Goal: Task Accomplishment & Management: Use online tool/utility

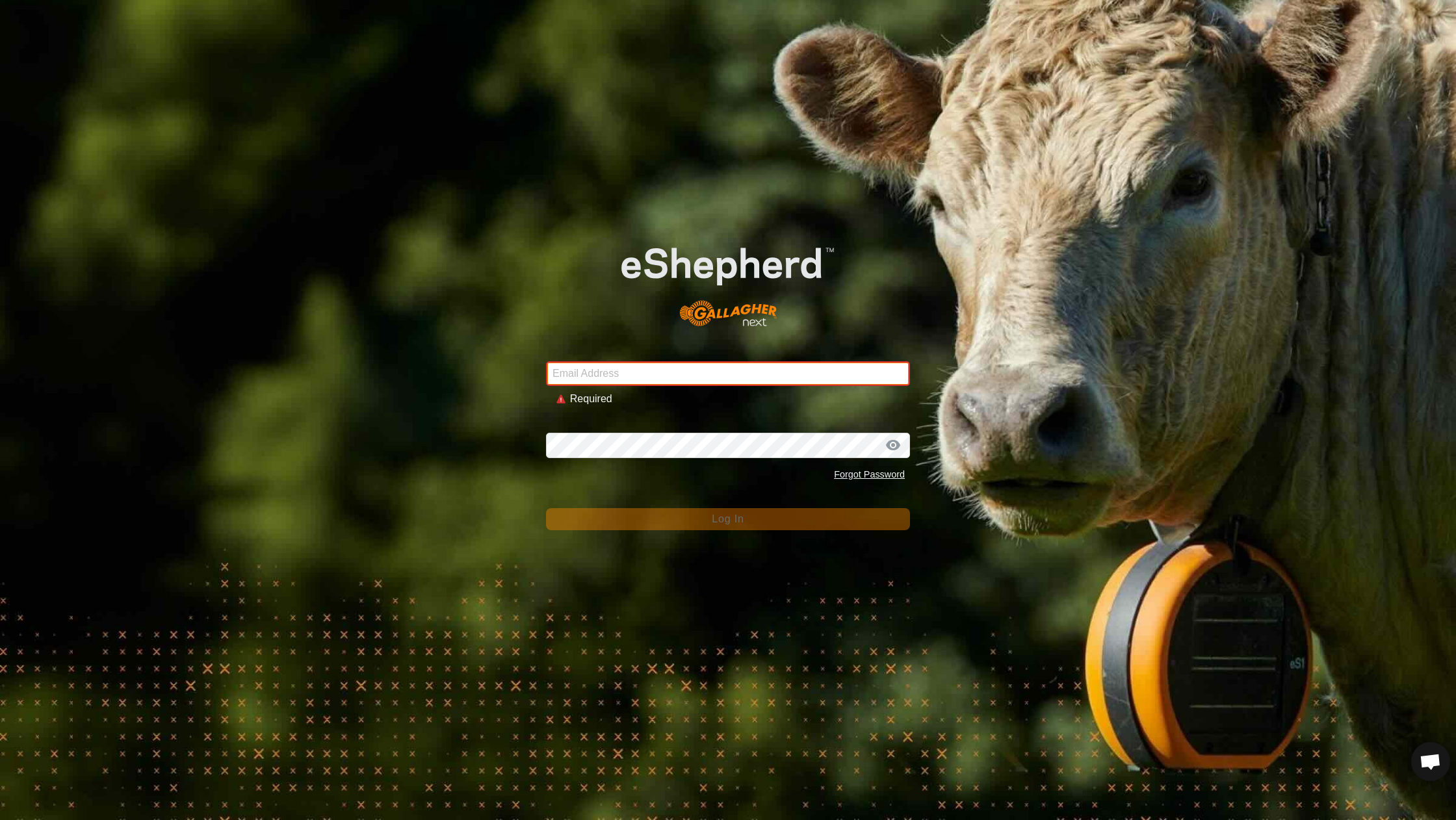
type input "[EMAIL_ADDRESS][DOMAIN_NAME]"
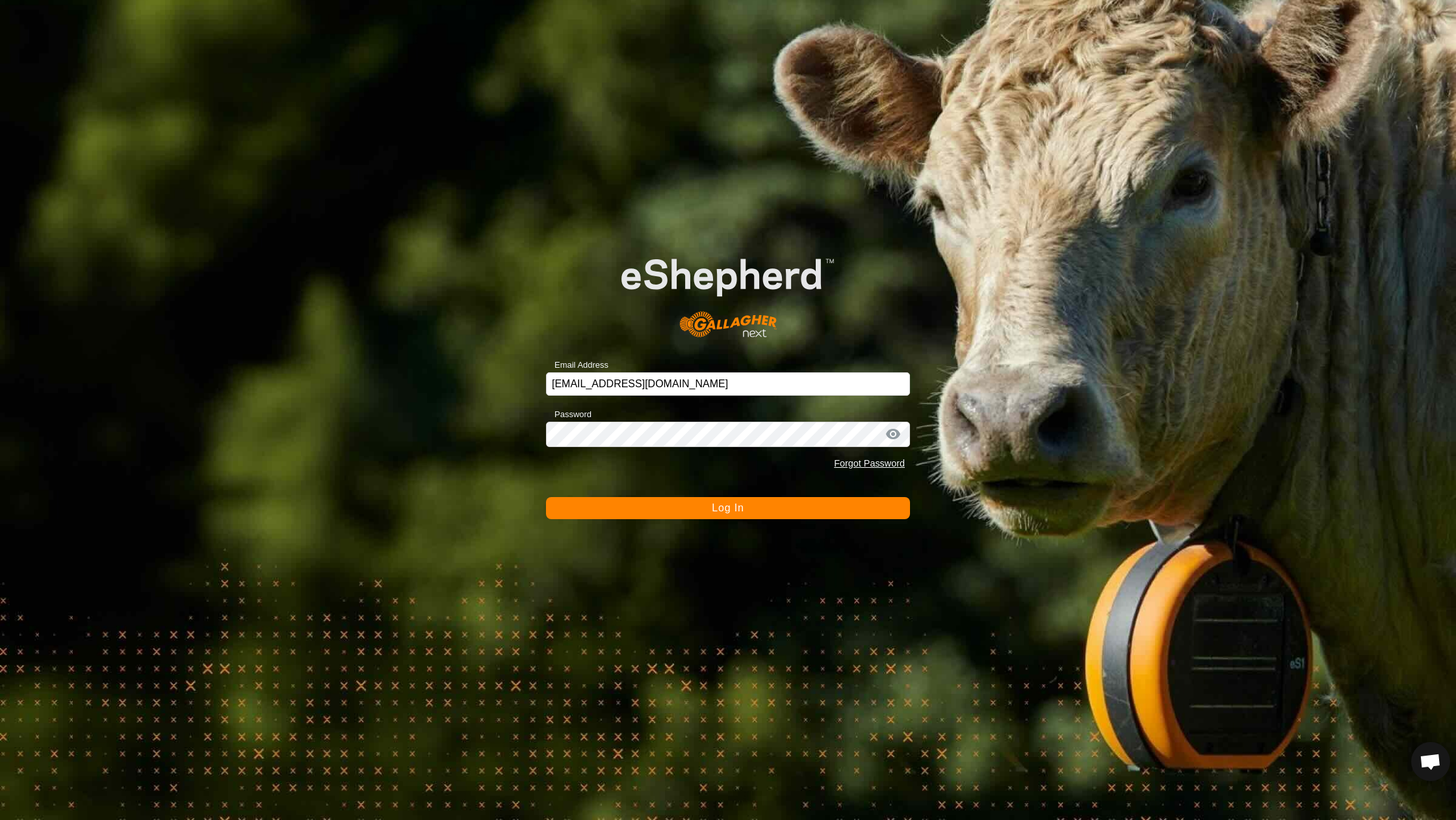
click at [664, 512] on button "Log In" at bounding box center [728, 508] width 364 height 22
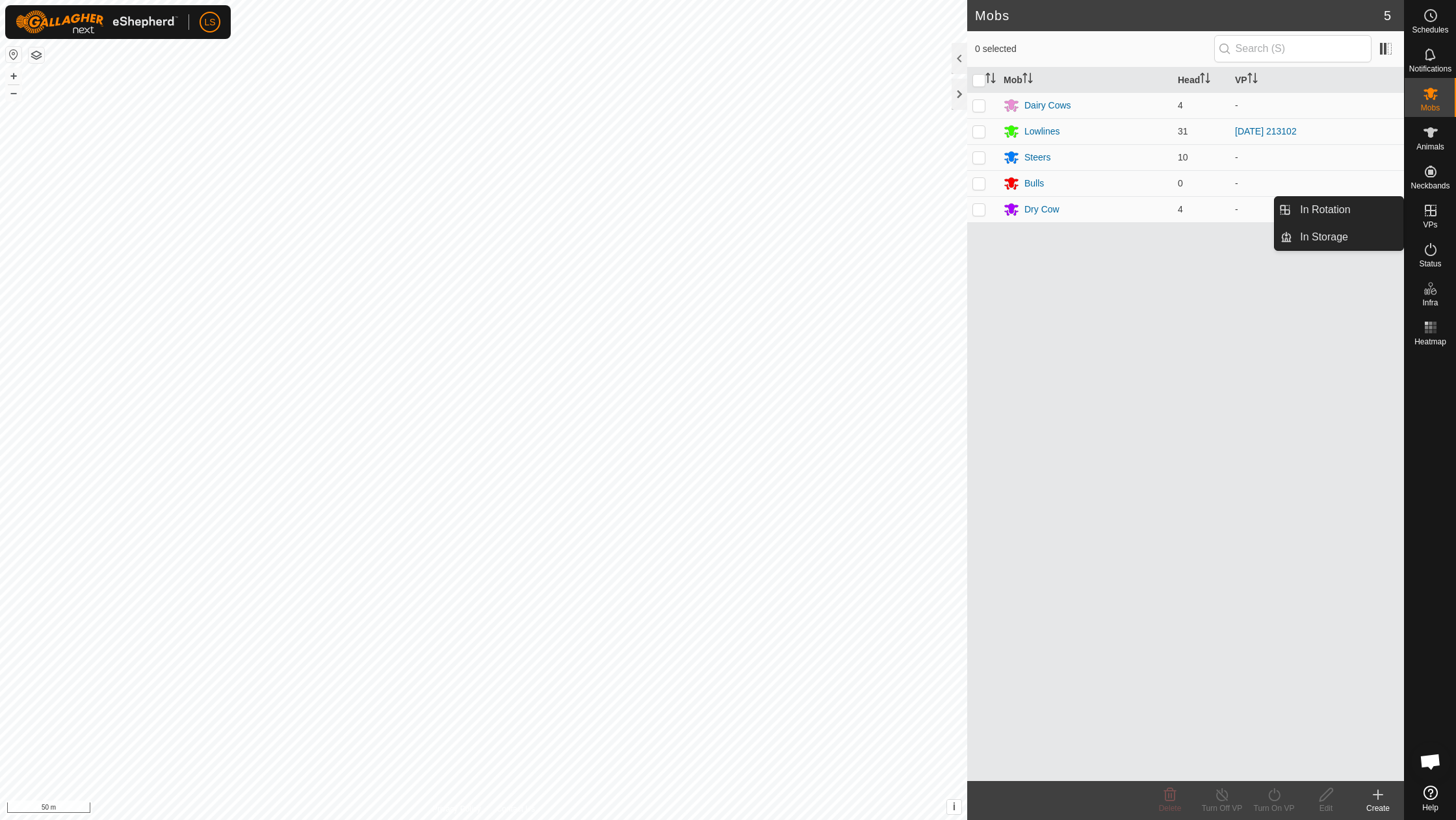
click at [1360, 211] on link "In Rotation" at bounding box center [1347, 210] width 111 height 26
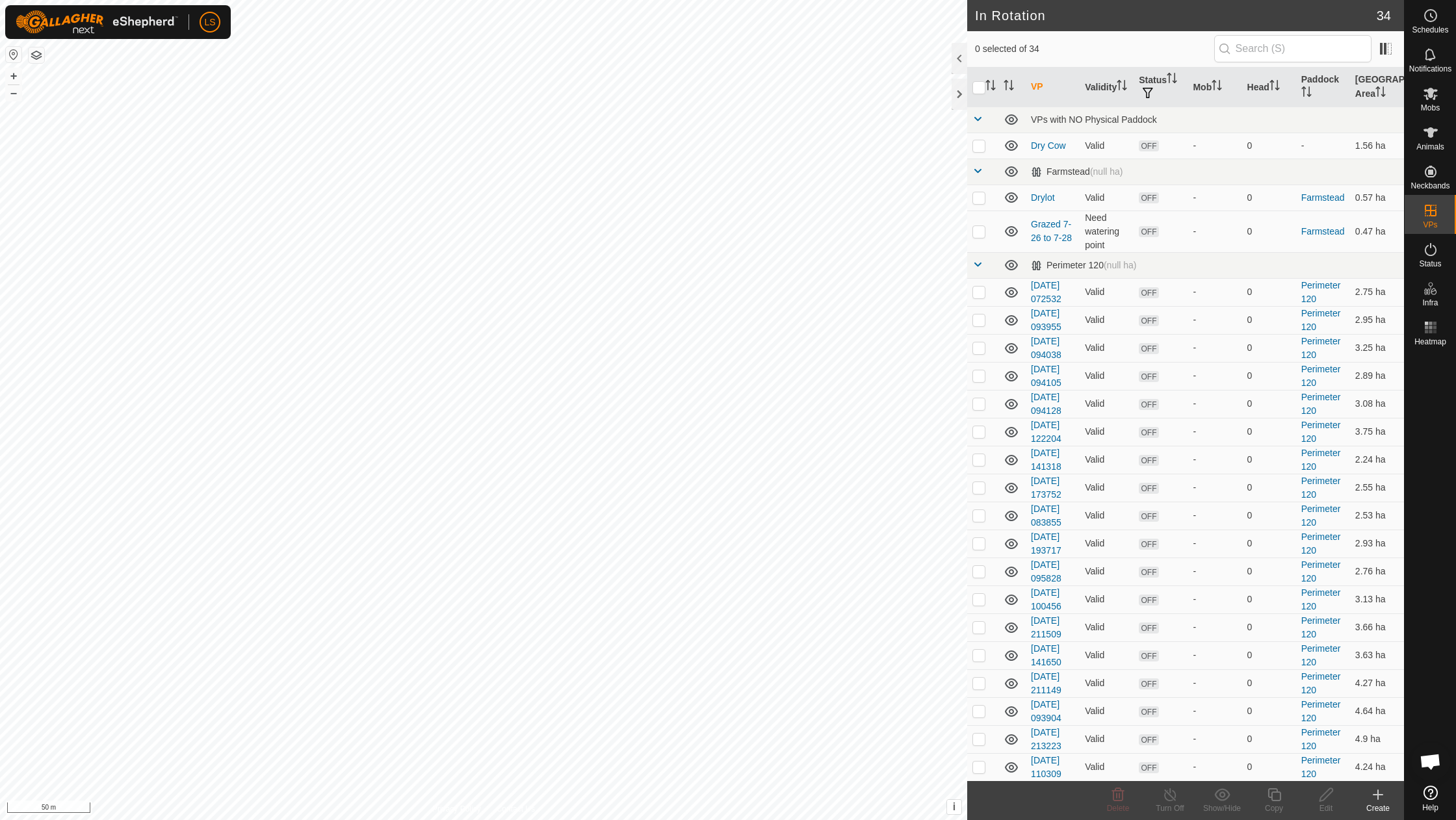
click at [1377, 799] on icon at bounding box center [1377, 795] width 0 height 9
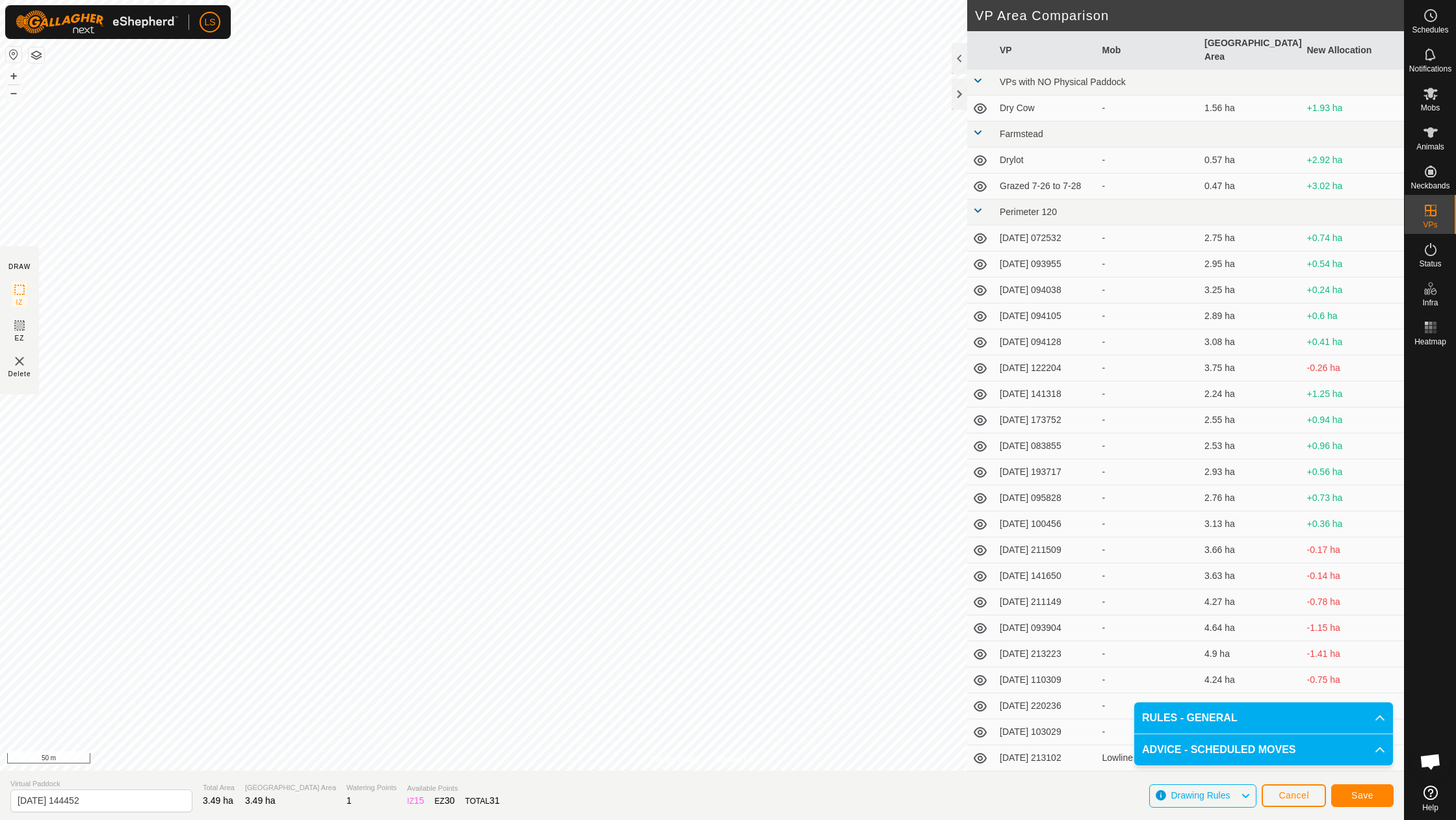
click at [1360, 798] on span "Save" at bounding box center [1362, 795] width 22 height 10
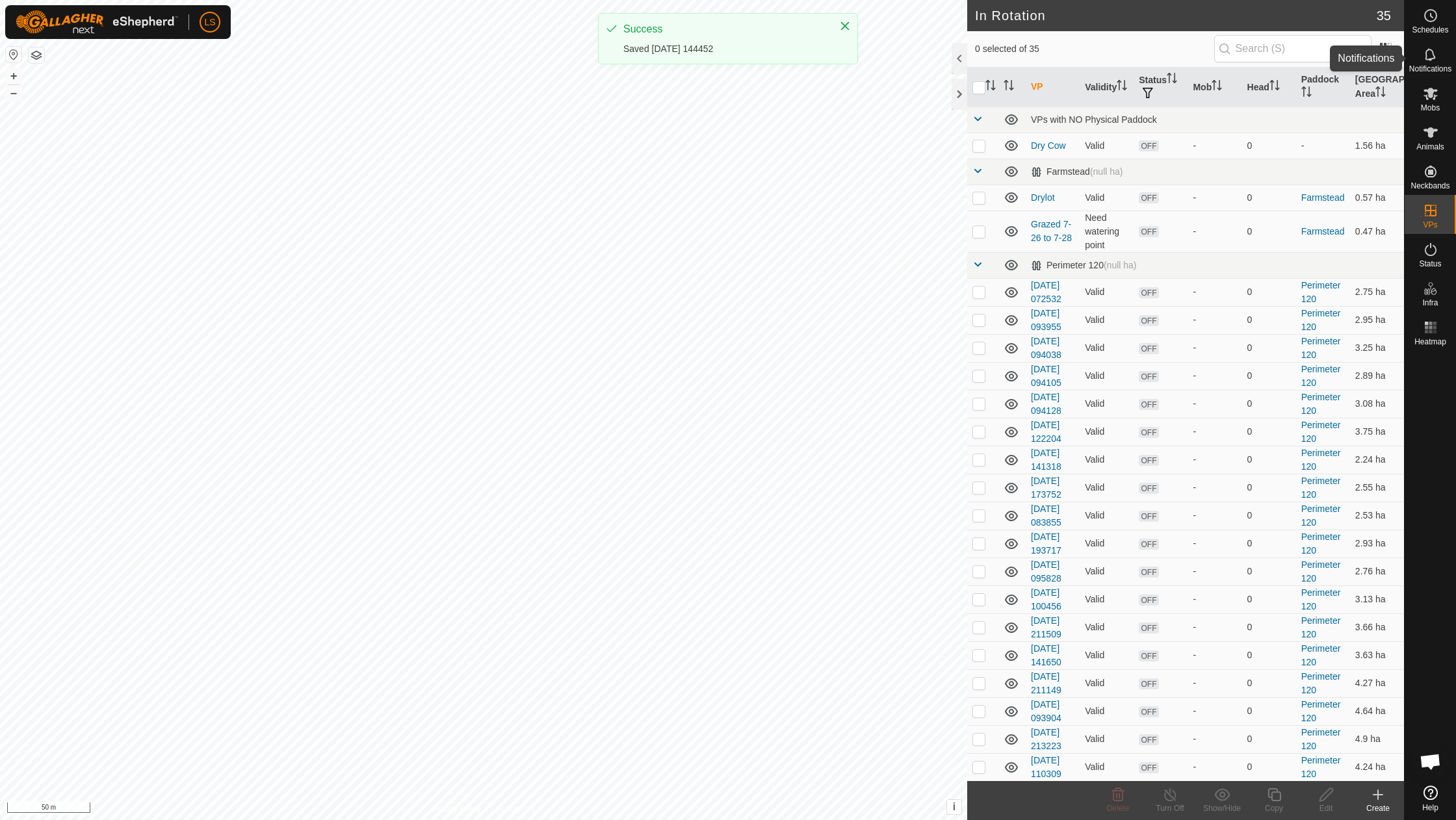
click at [1426, 97] on icon at bounding box center [1430, 94] width 14 height 13
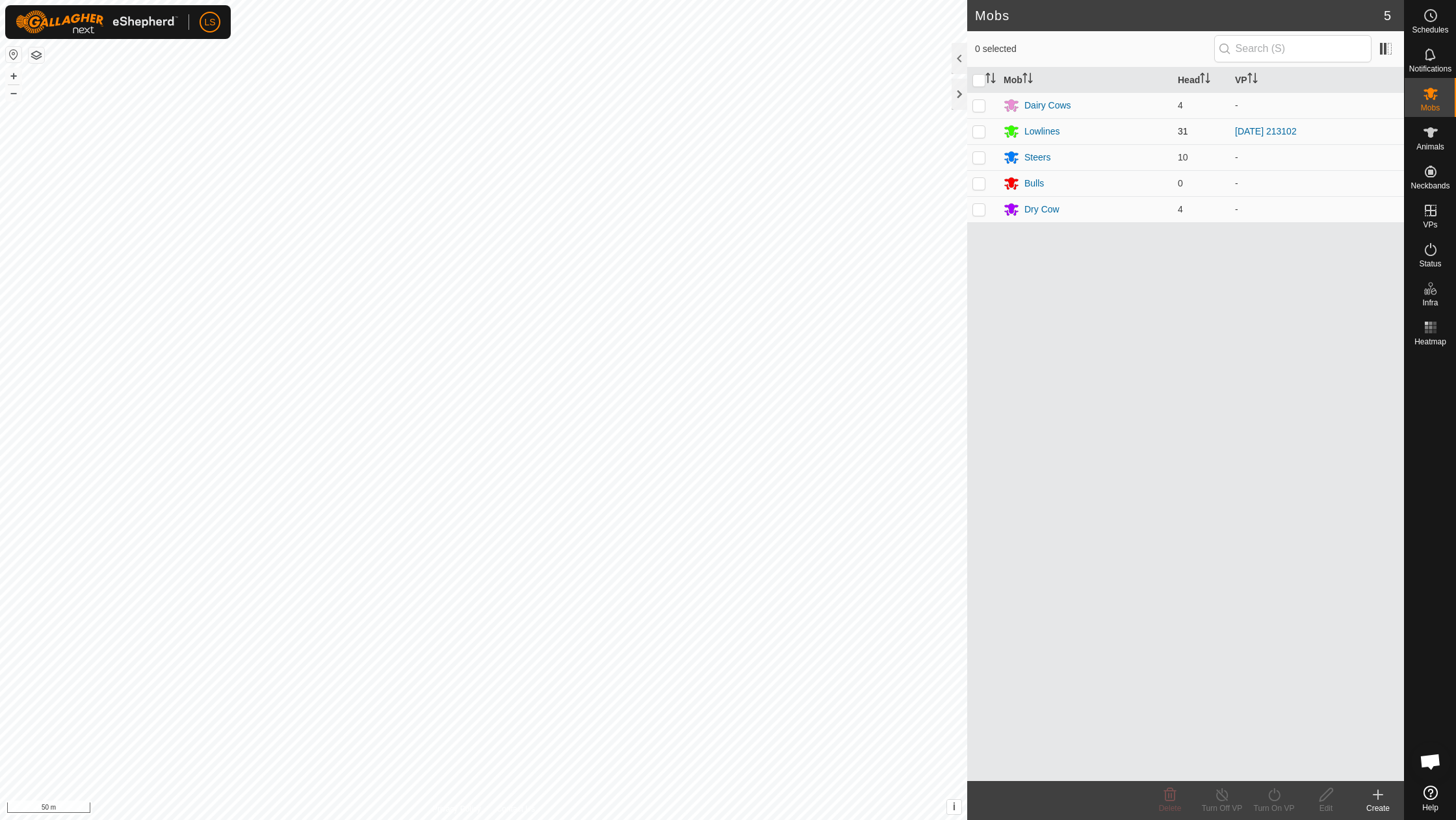
click at [978, 130] on p-checkbox at bounding box center [978, 131] width 13 height 10
checkbox input "true"
